Goal: Check status: Check status

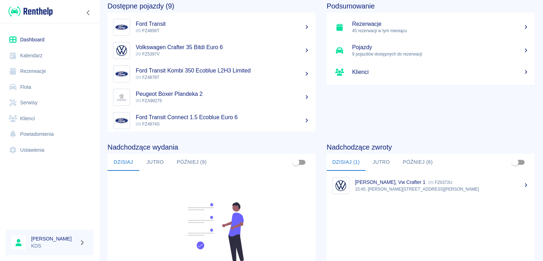
scroll to position [71, 0]
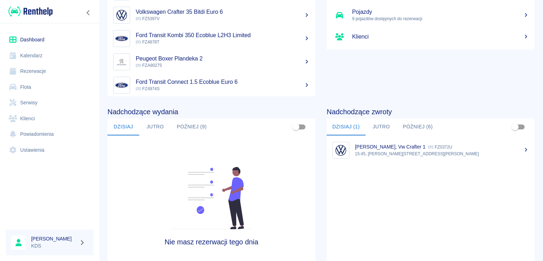
click at [388, 151] on p "15:45, [PERSON_NAME][STREET_ADDRESS][PERSON_NAME]" at bounding box center [442, 154] width 174 height 6
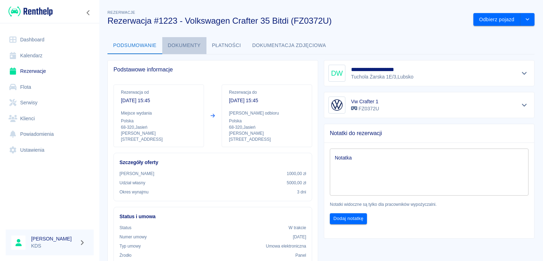
click at [189, 41] on button "Dokumenty" at bounding box center [184, 45] width 44 height 17
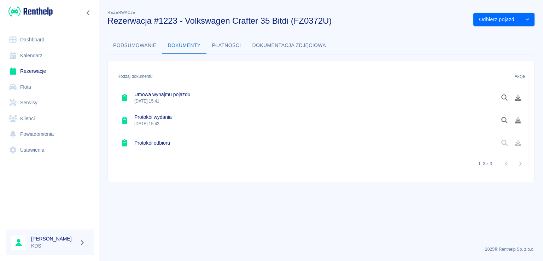
click at [218, 43] on button "Płatności" at bounding box center [226, 45] width 40 height 17
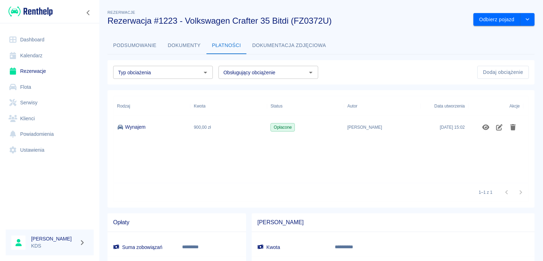
click at [40, 56] on link "Kalendarz" at bounding box center [50, 56] width 88 height 16
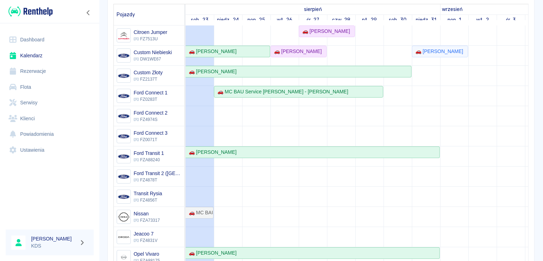
scroll to position [79, 0]
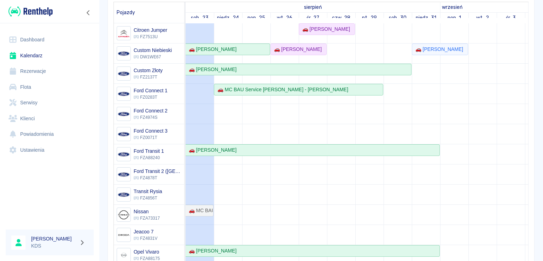
drag, startPoint x: 537, startPoint y: 140, endPoint x: 543, endPoint y: 177, distance: 37.2
click at [543, 177] on div "Rezerwacje Kalendarz Dodaj rezerwację Rezerwowany pojazd Rezerwowany pojazd [DA…" at bounding box center [321, 130] width 444 height 261
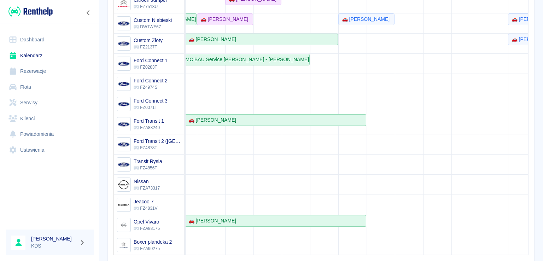
scroll to position [0, 0]
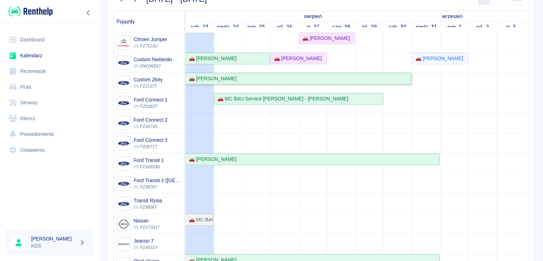
click at [252, 77] on div "🚗 [PERSON_NAME]" at bounding box center [298, 78] width 225 height 7
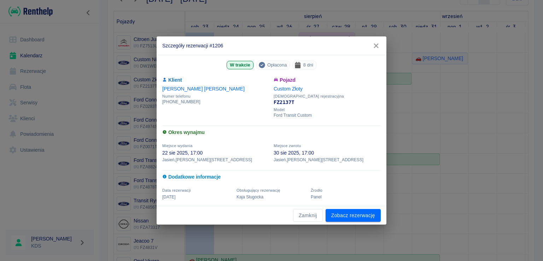
click at [277, 68] on span "Opłacona" at bounding box center [276, 64] width 25 height 7
click at [342, 221] on div "Zamknij Zobacz rezerwację" at bounding box center [272, 215] width 230 height 19
click at [342, 219] on link "Zobacz rezerwację" at bounding box center [353, 215] width 55 height 13
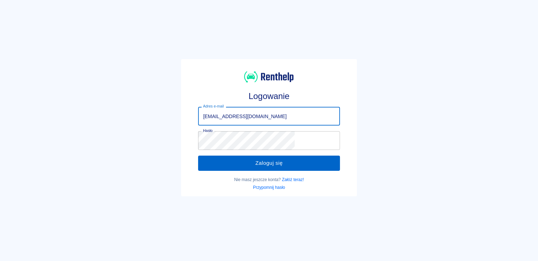
click at [242, 170] on button "Zaloguj się" at bounding box center [268, 163] width 141 height 15
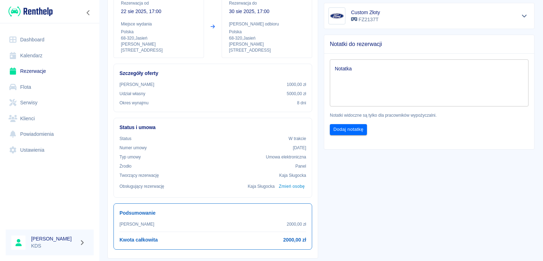
scroll to position [157, 0]
